Goal: Information Seeking & Learning: Understand process/instructions

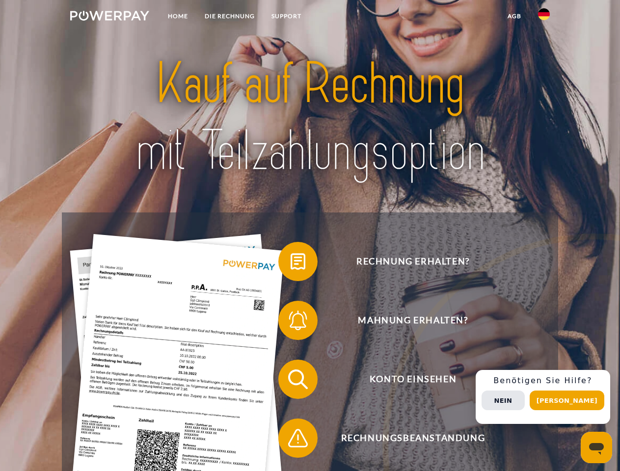
click at [109, 17] on img at bounding box center [109, 16] width 79 height 10
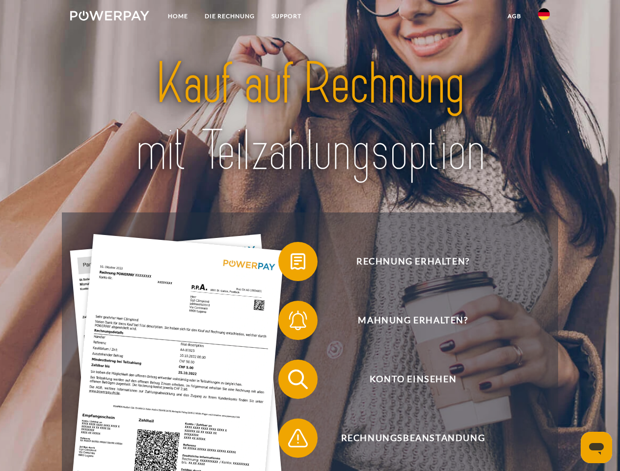
click at [543, 17] on img at bounding box center [544, 14] width 12 height 12
click at [514, 16] on link "agb" at bounding box center [514, 16] width 30 height 18
click at [290, 263] on span at bounding box center [282, 261] width 49 height 49
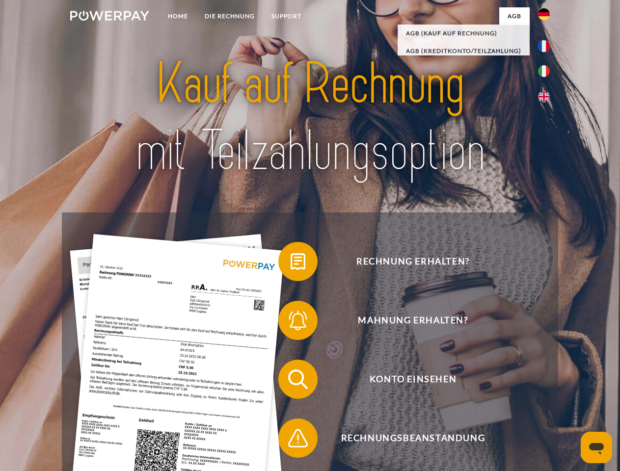
click at [290, 322] on span at bounding box center [282, 320] width 49 height 49
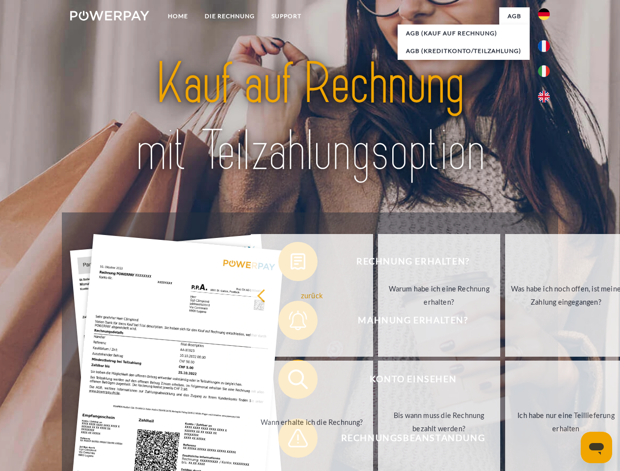
click at [378, 381] on link "Bis wann muss die Rechnung bezahlt werden?" at bounding box center [439, 422] width 122 height 123
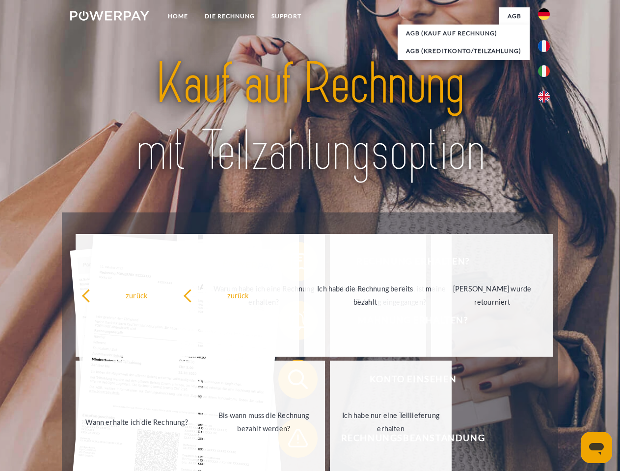
click at [290, 440] on div "zurück Warum habe ich eine Rechnung erhalten? Was habe ich noch offen, ist mein…" at bounding box center [264, 358] width 396 height 253
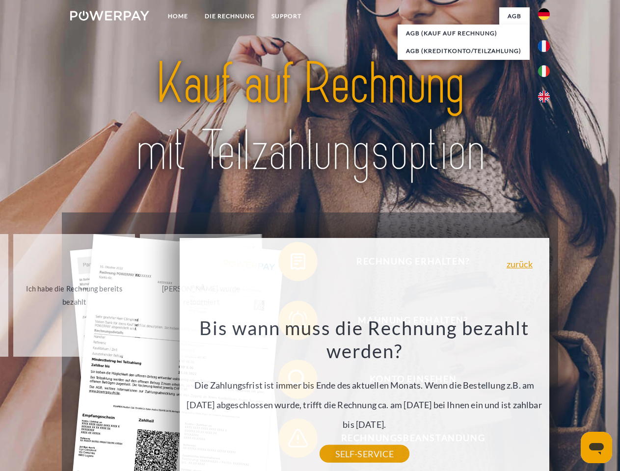
click at [546, 397] on div "Rechnung erhalten? Mahnung erhalten? Konto einsehen" at bounding box center [309, 408] width 495 height 392
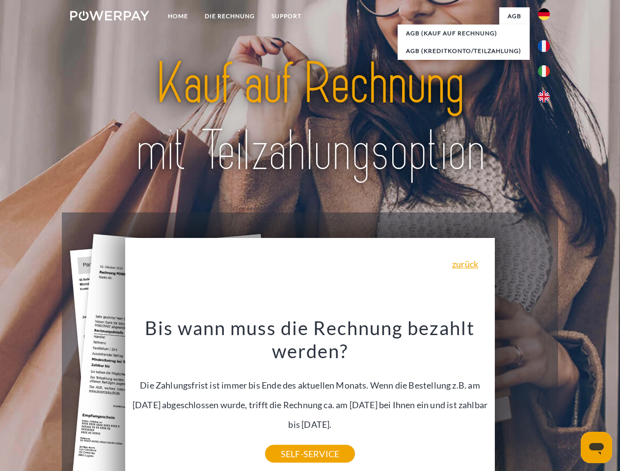
click at [522, 399] on span "Konto einsehen" at bounding box center [412, 379] width 240 height 39
click at [570, 400] on header "Home DIE RECHNUNG SUPPORT" at bounding box center [310, 338] width 620 height 677
